Goal: Entertainment & Leisure: Consume media (video, audio)

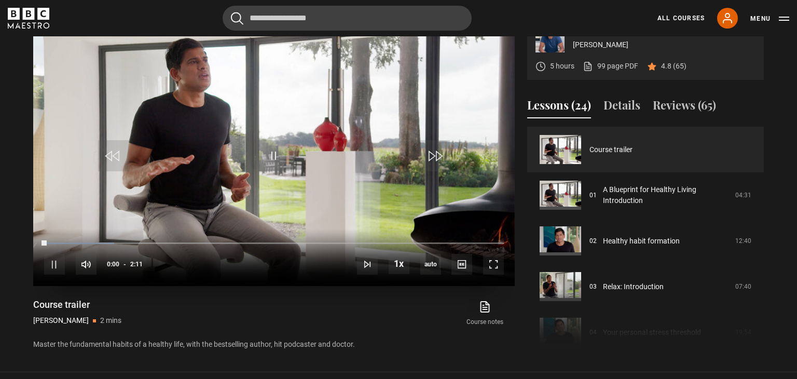
scroll to position [444, 0]
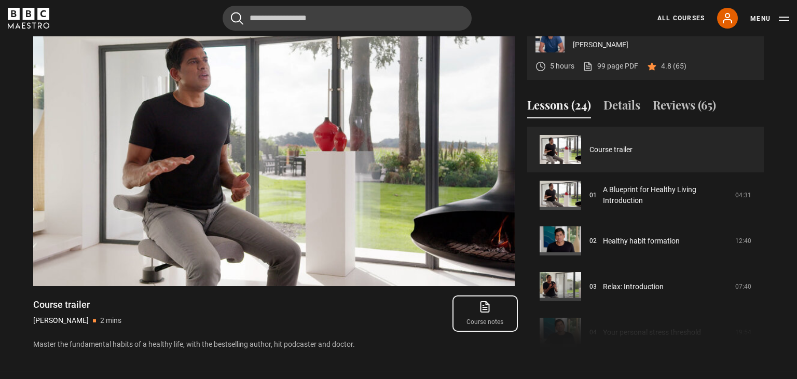
click at [478, 329] on link "Course notes opens in new tab" at bounding box center [485, 314] width 59 height 30
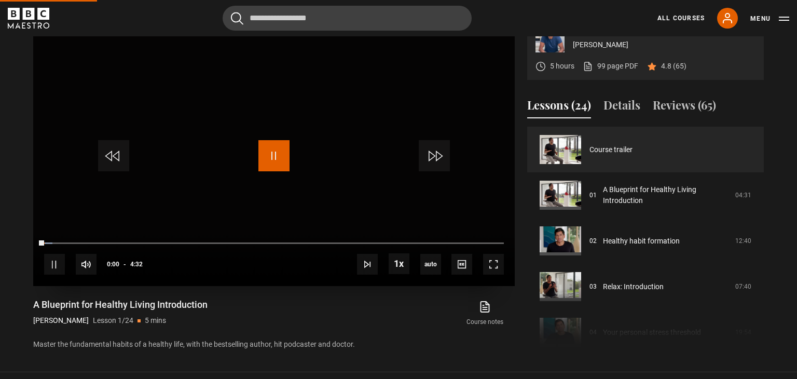
click at [278, 171] on span "Video Player" at bounding box center [274, 155] width 31 height 31
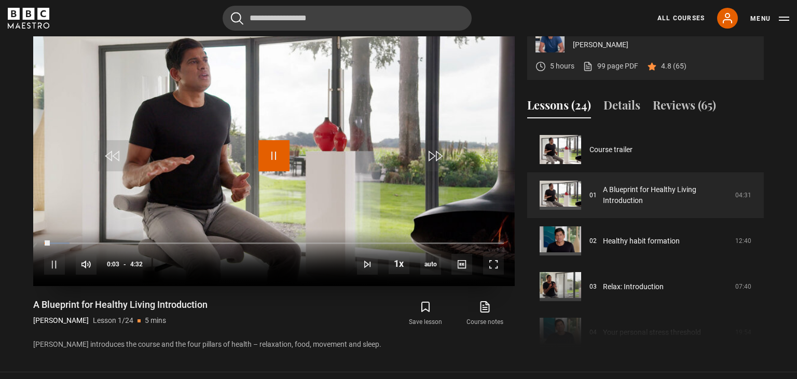
click at [278, 171] on span "Video Player" at bounding box center [274, 155] width 31 height 31
click at [494, 275] on span "Video Player" at bounding box center [493, 264] width 21 height 21
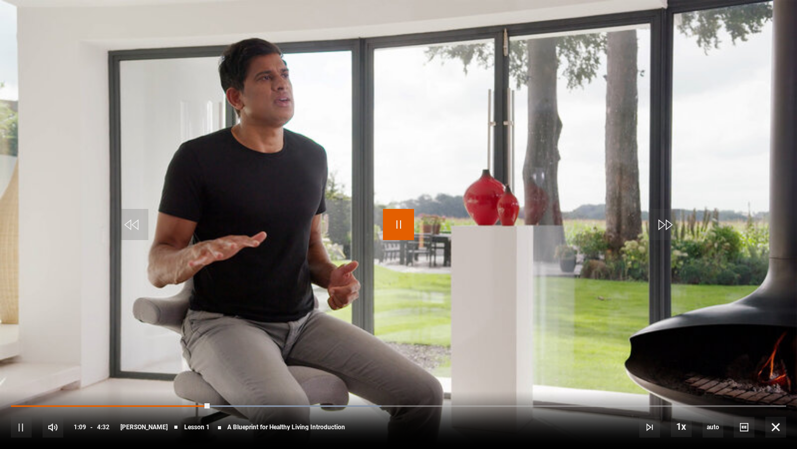
click at [405, 228] on span "Video Player" at bounding box center [398, 224] width 31 height 31
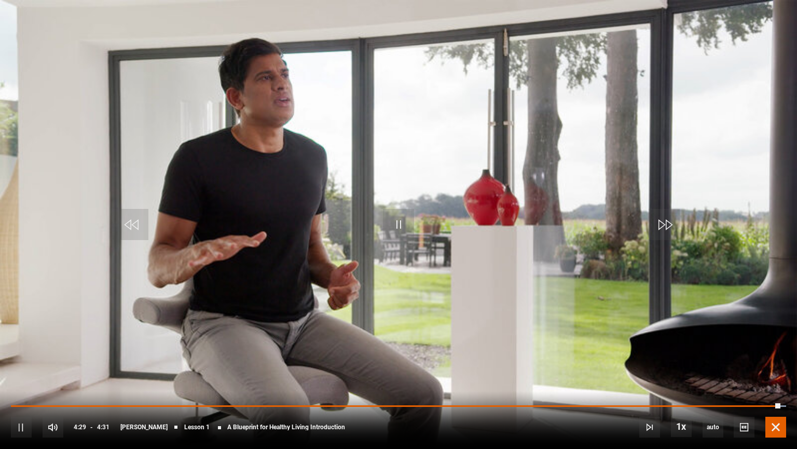
click at [774, 378] on span "Video Player" at bounding box center [776, 426] width 21 height 21
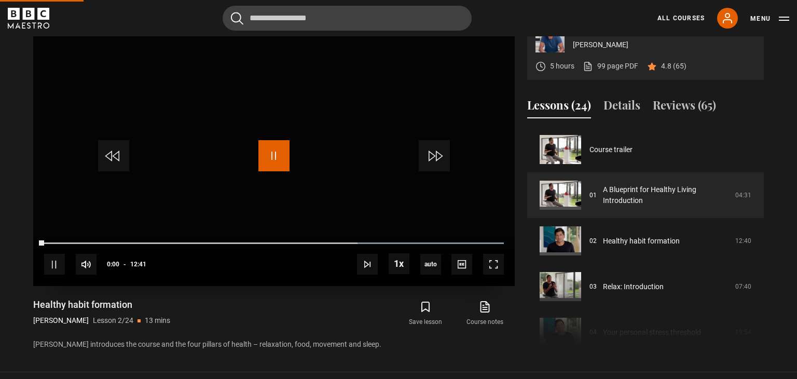
click at [276, 171] on span "Video Player" at bounding box center [274, 155] width 31 height 31
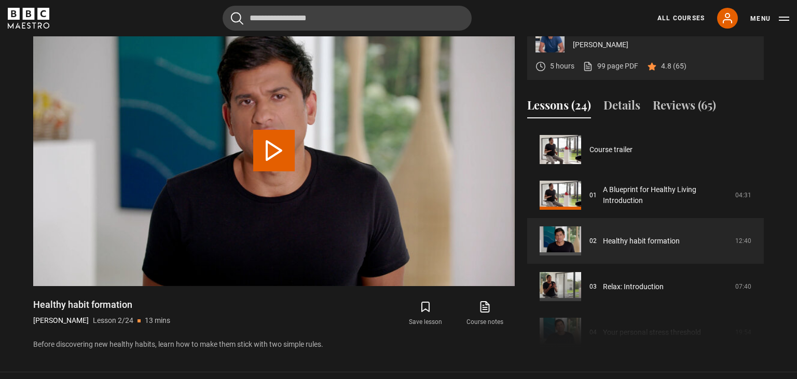
scroll to position [46, 0]
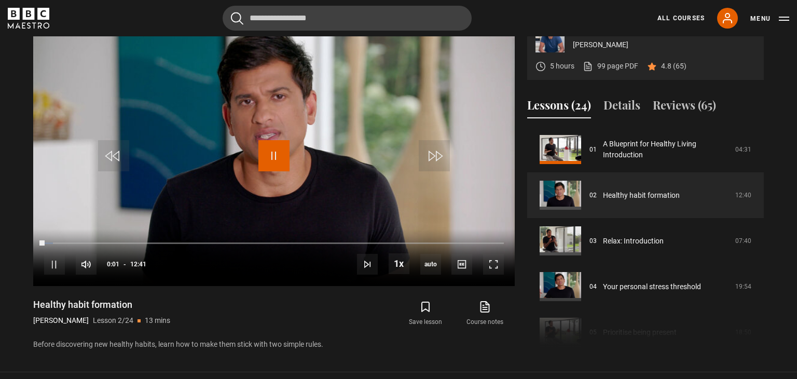
click at [276, 171] on span "Video Player" at bounding box center [274, 155] width 31 height 31
click at [486, 275] on span "Video Player" at bounding box center [493, 264] width 21 height 21
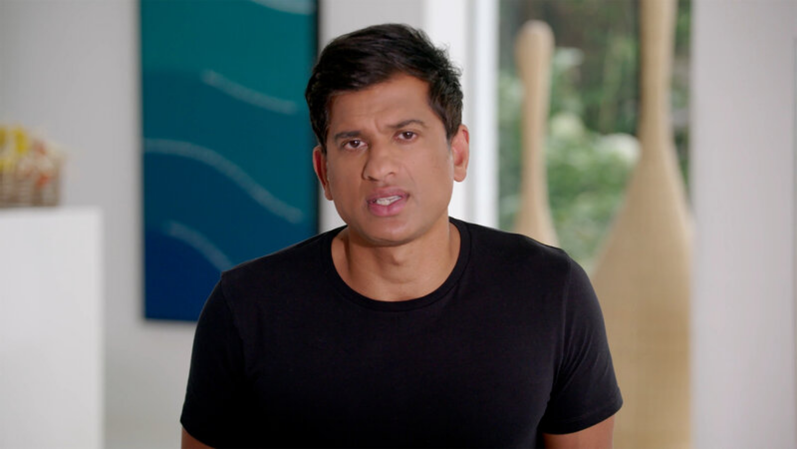
click at [23, 378] on video "Video Player" at bounding box center [398, 224] width 797 height 449
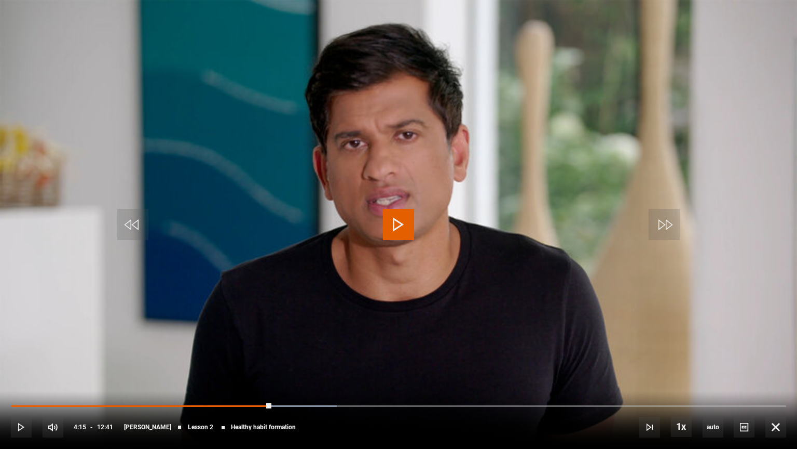
click at [23, 378] on video "Video Player" at bounding box center [398, 224] width 797 height 449
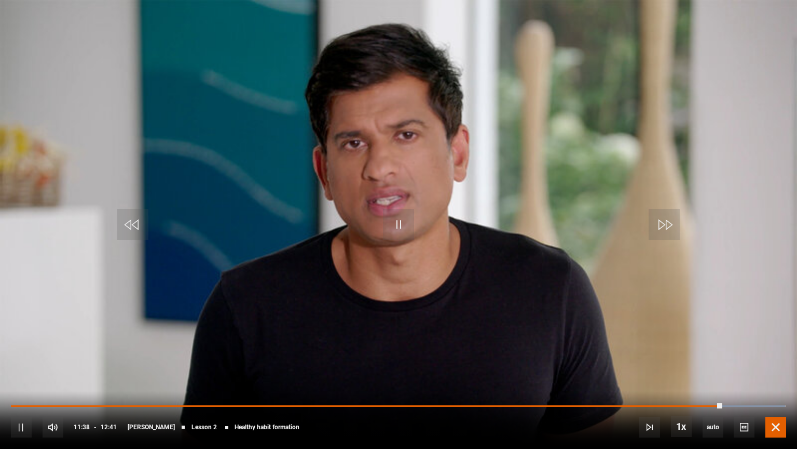
click at [778, 378] on span "Video Player" at bounding box center [776, 426] width 21 height 21
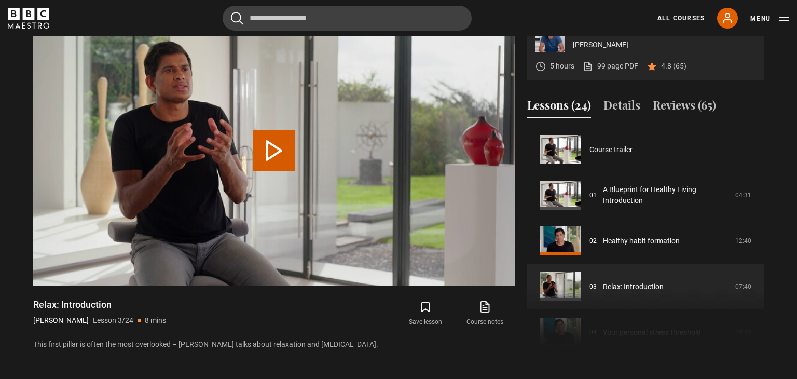
click at [272, 171] on button "Play Lesson Relax: Introduction" at bounding box center [274, 151] width 42 height 42
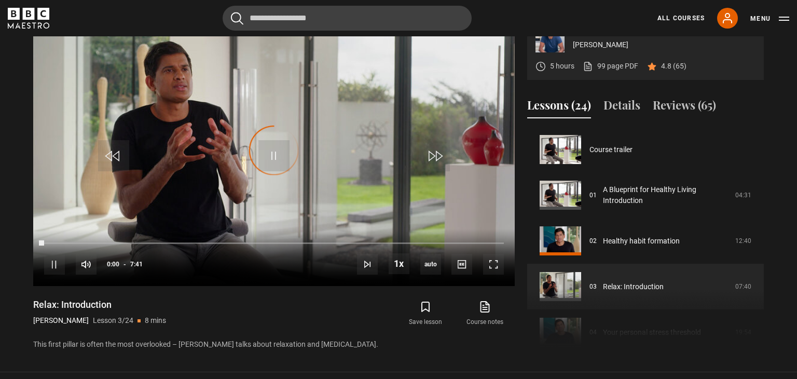
scroll to position [91, 0]
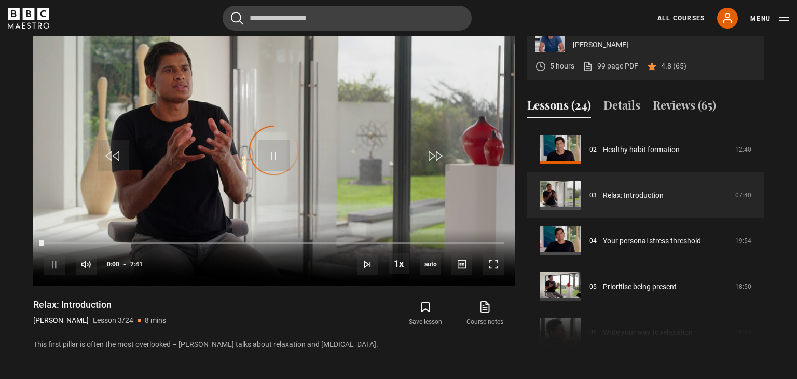
click at [272, 177] on div "Video Player is loading." at bounding box center [274, 151] width 52 height 52
click at [272, 171] on span "Video Player" at bounding box center [274, 155] width 31 height 31
